Goal: Task Accomplishment & Management: Use online tool/utility

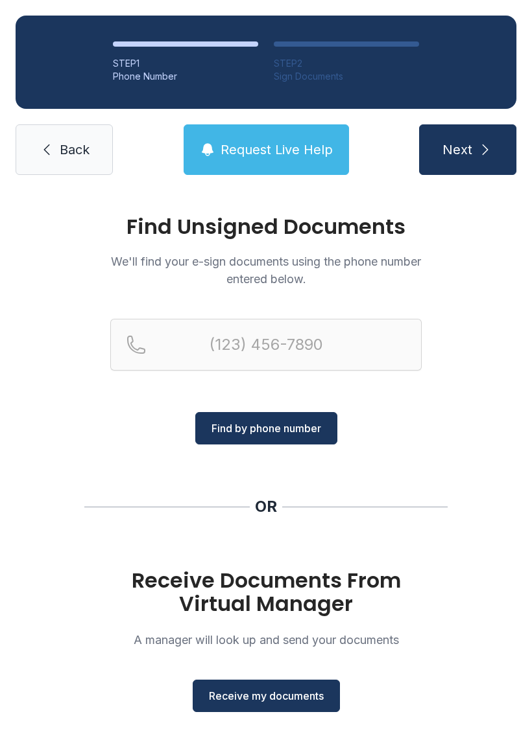
click at [289, 687] on button "Receive my documents" at bounding box center [266, 696] width 147 height 32
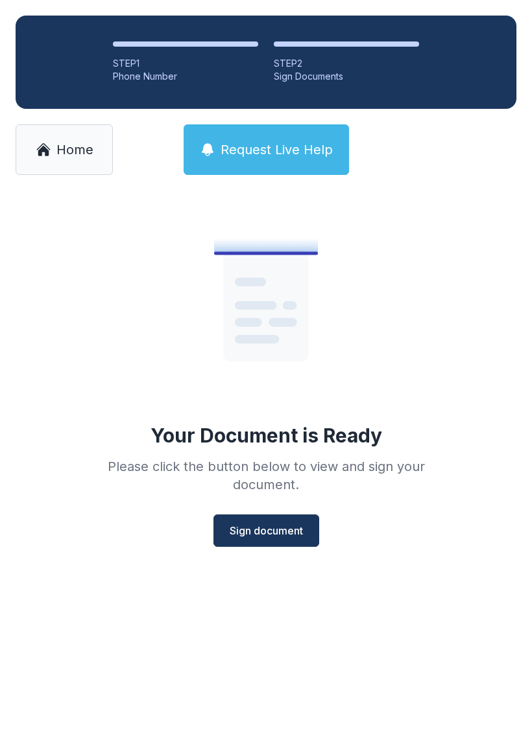
click at [251, 539] on button "Sign document" at bounding box center [266, 531] width 106 height 32
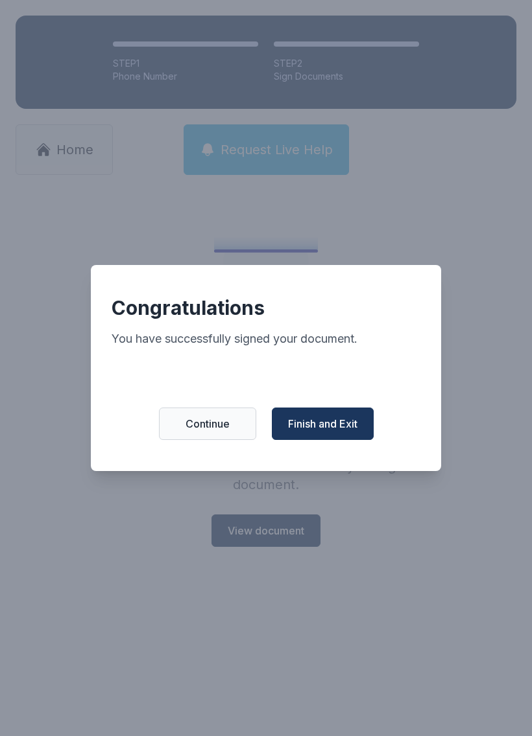
click at [319, 425] on span "Finish and Exit" at bounding box center [322, 424] width 69 height 16
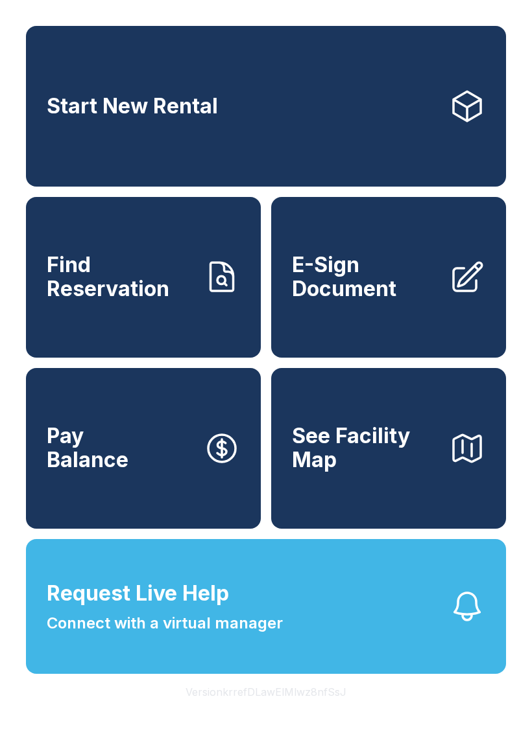
click at [373, 283] on span "E-Sign Document" at bounding box center [365, 276] width 147 height 47
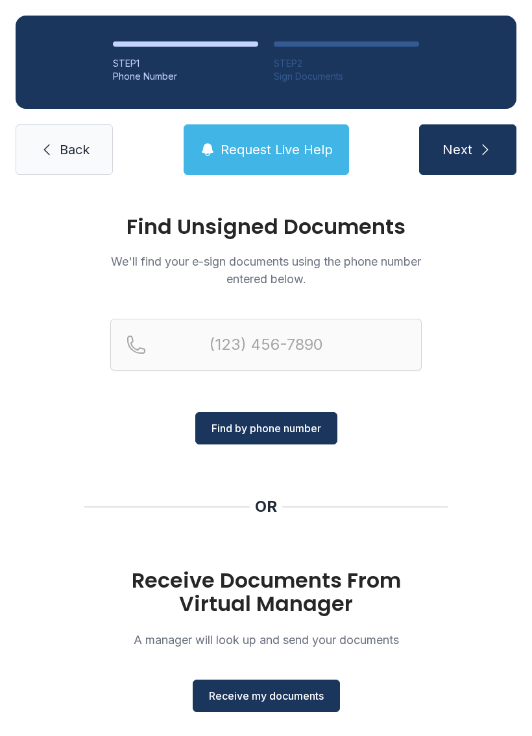
click at [293, 683] on button "Receive my documents" at bounding box center [266, 696] width 147 height 32
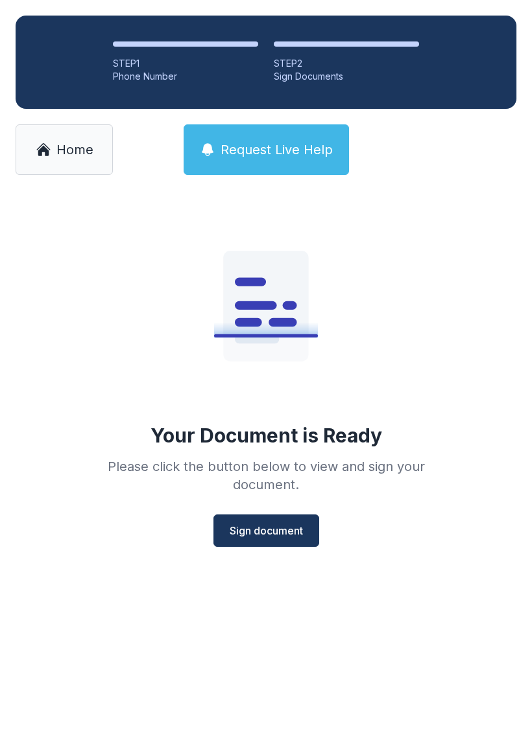
click at [252, 534] on span "Sign document" at bounding box center [266, 531] width 73 height 16
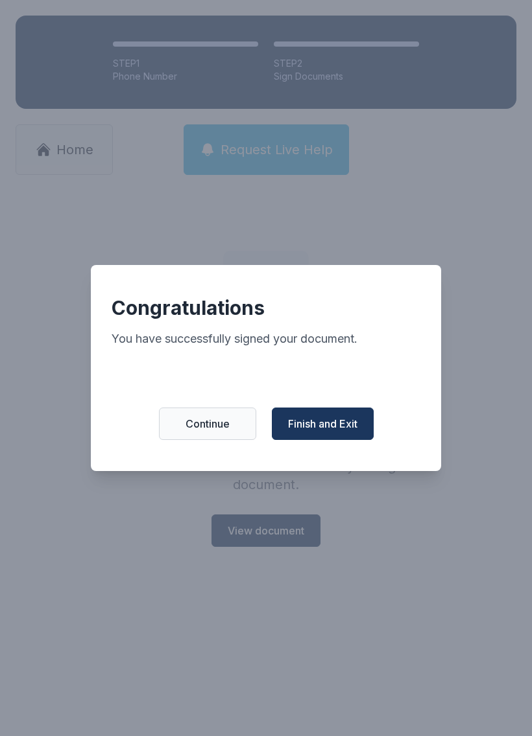
click at [333, 432] on span "Finish and Exit" at bounding box center [322, 424] width 69 height 16
